Goal: Transaction & Acquisition: Purchase product/service

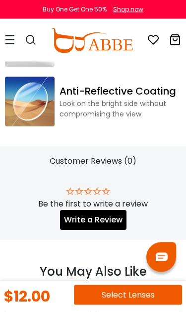
scroll to position [1133, 0]
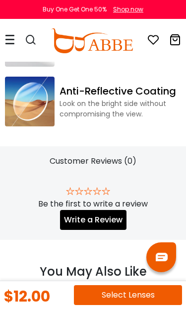
click at [11, 40] on icon at bounding box center [10, 39] width 10 height 10
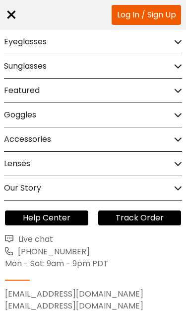
click at [13, 42] on h2 "Eyeglasses" at bounding box center [25, 42] width 43 height 24
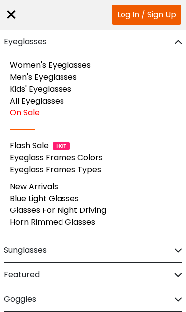
click at [30, 65] on link "Women's Eyeglasses" at bounding box center [50, 64] width 81 height 11
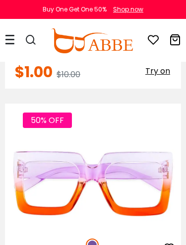
scroll to position [242, 0]
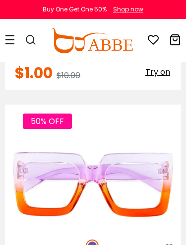
click at [0, 0] on img at bounding box center [0, 0] width 0 height 0
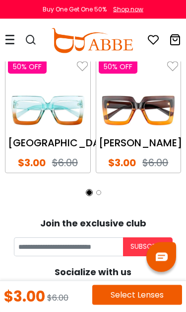
scroll to position [2277, 0]
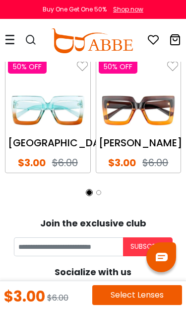
click at [121, 122] on img at bounding box center [139, 110] width 80 height 40
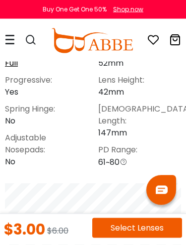
scroll to position [528, 0]
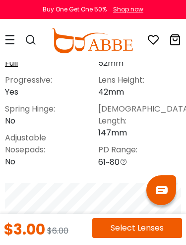
click at [10, 39] on icon at bounding box center [10, 39] width 10 height 10
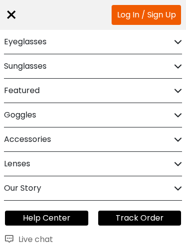
click at [12, 43] on h2 "Eyeglasses" at bounding box center [25, 42] width 43 height 24
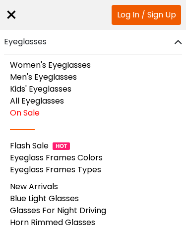
click at [36, 65] on link "Women's Eyeglasses" at bounding box center [50, 64] width 81 height 11
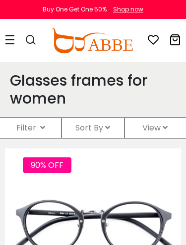
click at [81, 121] on div "Sort By Relevance New Arrivals Best Sellers Prices High To Low Prices Low To Hi…" at bounding box center [93, 128] width 62 height 20
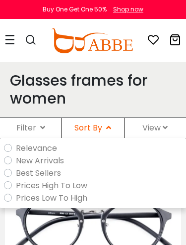
click at [23, 123] on div "Filter ( )" at bounding box center [31, 128] width 62 height 20
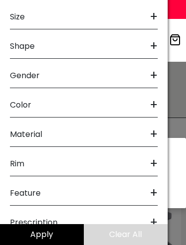
click at [19, 100] on span "Color" at bounding box center [20, 105] width 21 height 24
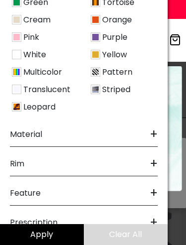
click at [12, 58] on img at bounding box center [16, 54] width 9 height 9
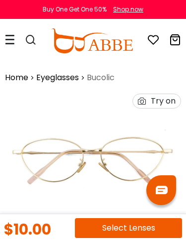
click at [10, 38] on icon at bounding box center [10, 39] width 10 height 10
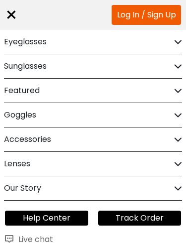
click at [23, 40] on h2 "Eyeglasses" at bounding box center [25, 42] width 43 height 24
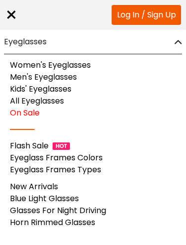
click at [14, 67] on link "Women's Eyeglasses" at bounding box center [50, 64] width 81 height 11
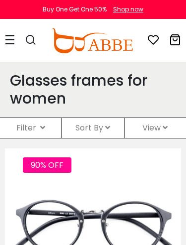
click at [21, 128] on div "Filter ( )" at bounding box center [31, 128] width 62 height 20
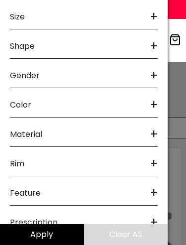
click at [18, 100] on span "Color" at bounding box center [20, 105] width 21 height 24
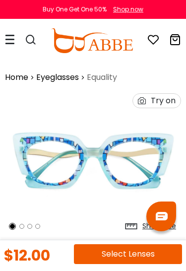
click at [31, 42] on icon at bounding box center [31, 40] width 12 height 12
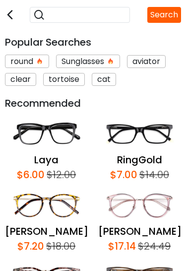
click at [45, 21] on input "search" at bounding box center [86, 14] width 82 height 13
type input "****"
click at [158, 16] on button "Search" at bounding box center [165, 15] width 34 height 16
click at [155, 17] on button "Search" at bounding box center [165, 15] width 34 height 16
click at [154, 14] on button "Search" at bounding box center [165, 15] width 34 height 16
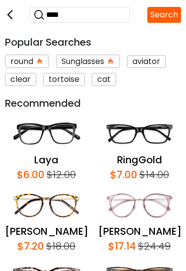
click at [160, 20] on button "Search" at bounding box center [165, 15] width 34 height 16
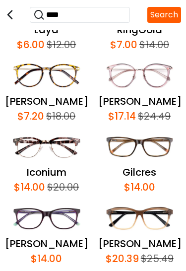
scroll to position [130, 0]
